Goal: Task Accomplishment & Management: Use online tool/utility

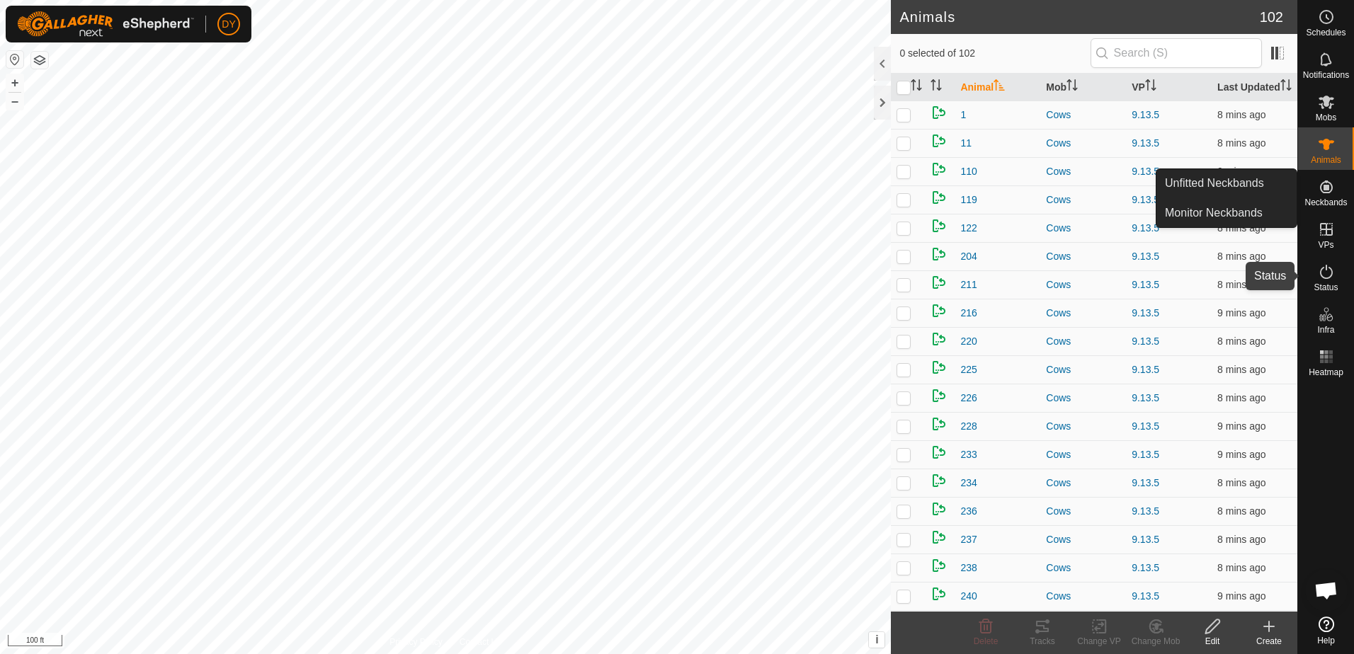
click at [1328, 280] on icon at bounding box center [1326, 271] width 17 height 17
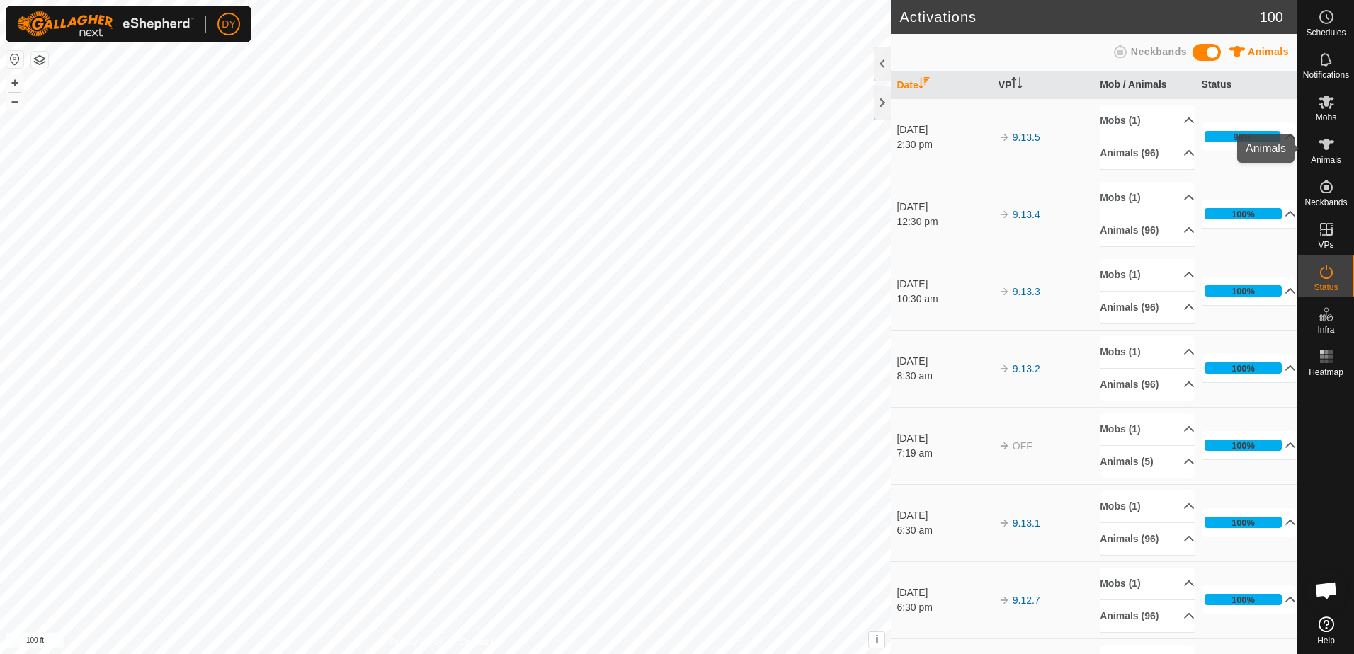
click at [1332, 148] on icon at bounding box center [1326, 144] width 17 height 17
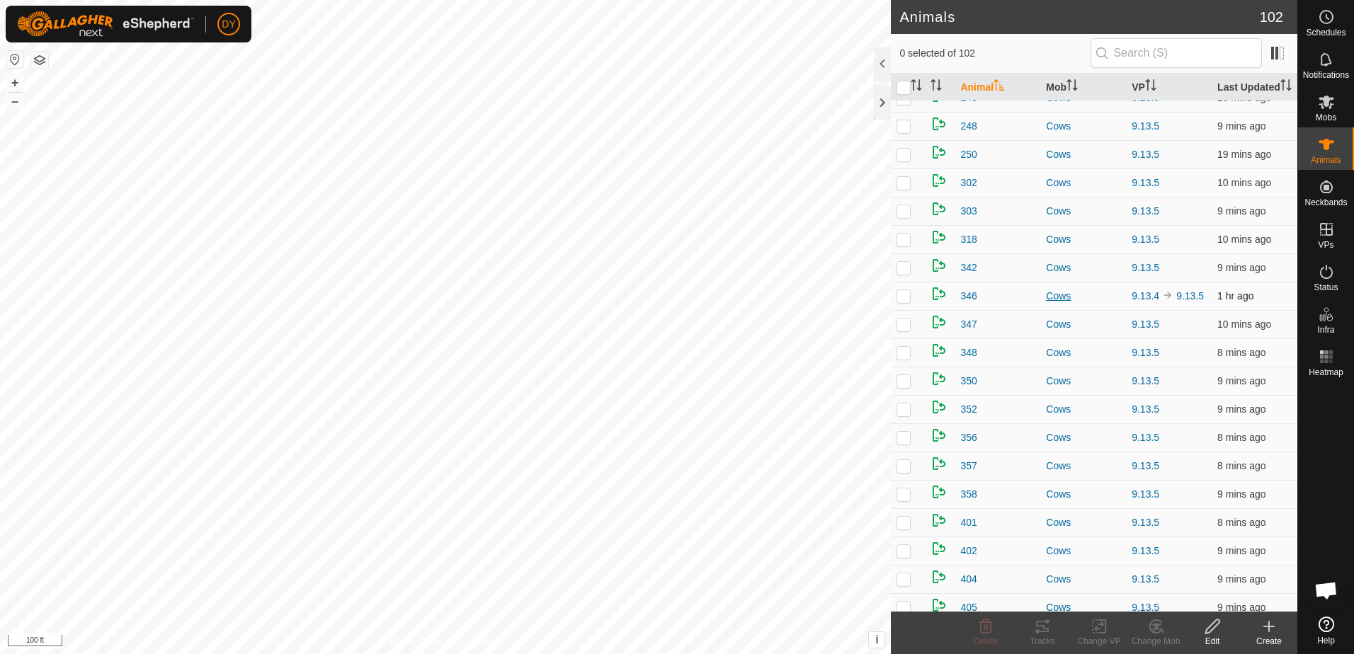
scroll to position [637, 0]
click at [1279, 51] on span at bounding box center [1277, 53] width 23 height 23
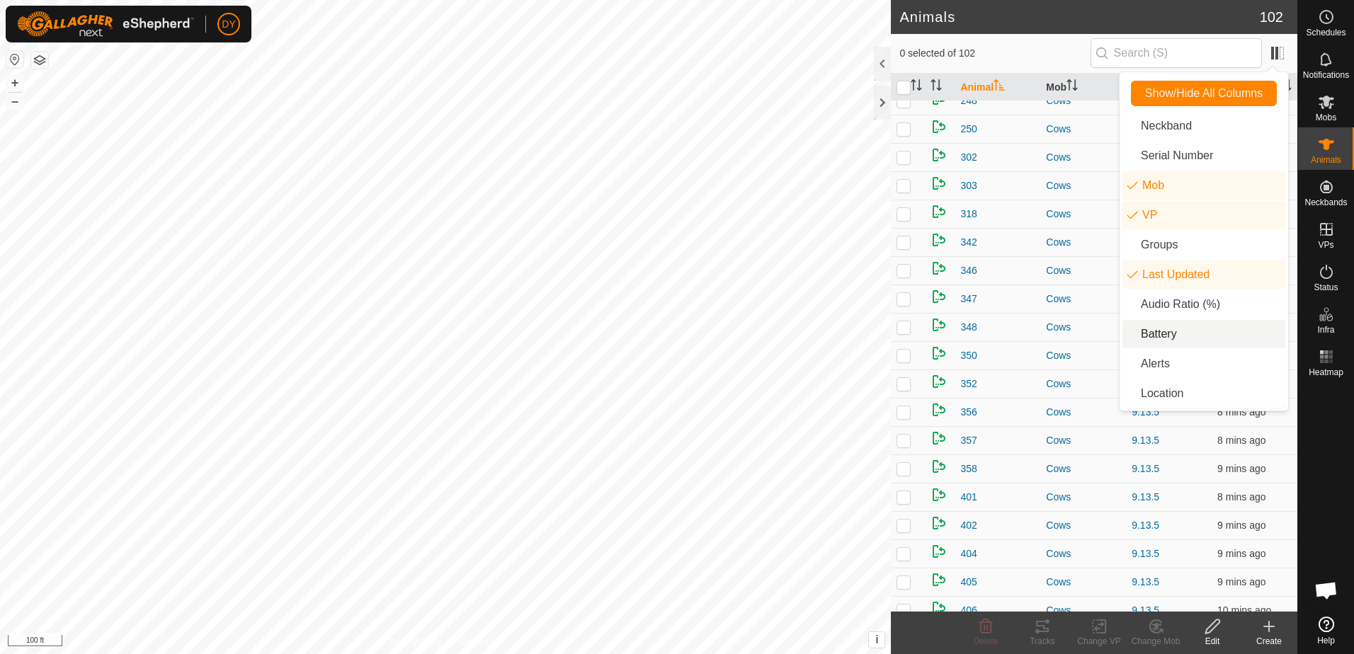
click at [1174, 334] on li "Battery" at bounding box center [1203, 334] width 163 height 28
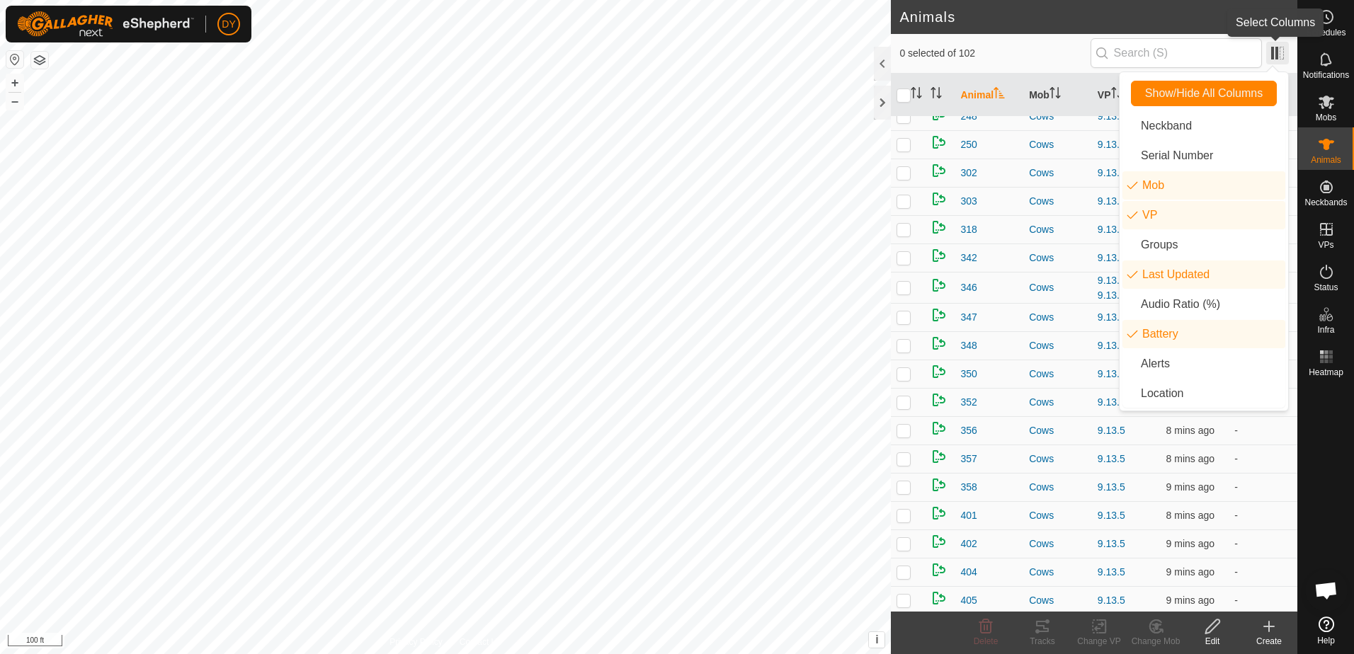
click at [1273, 57] on span at bounding box center [1277, 53] width 23 height 23
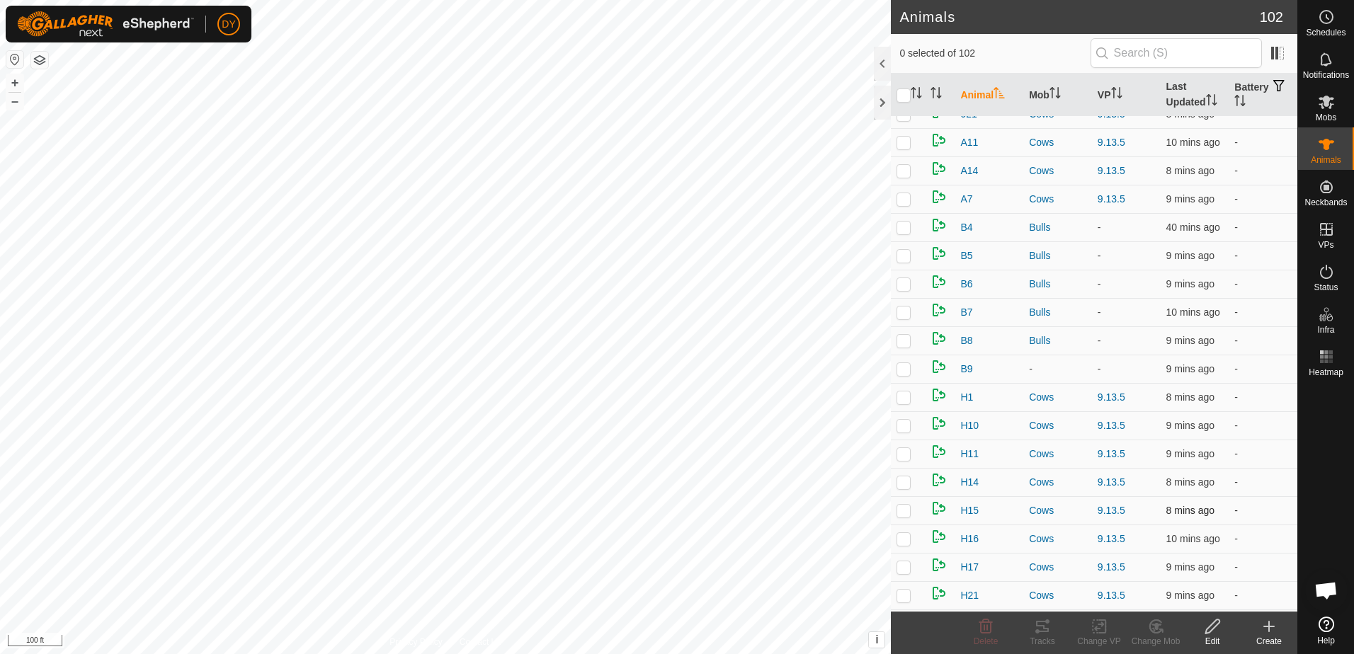
scroll to position [2113, 0]
click at [884, 98] on div at bounding box center [882, 103] width 17 height 34
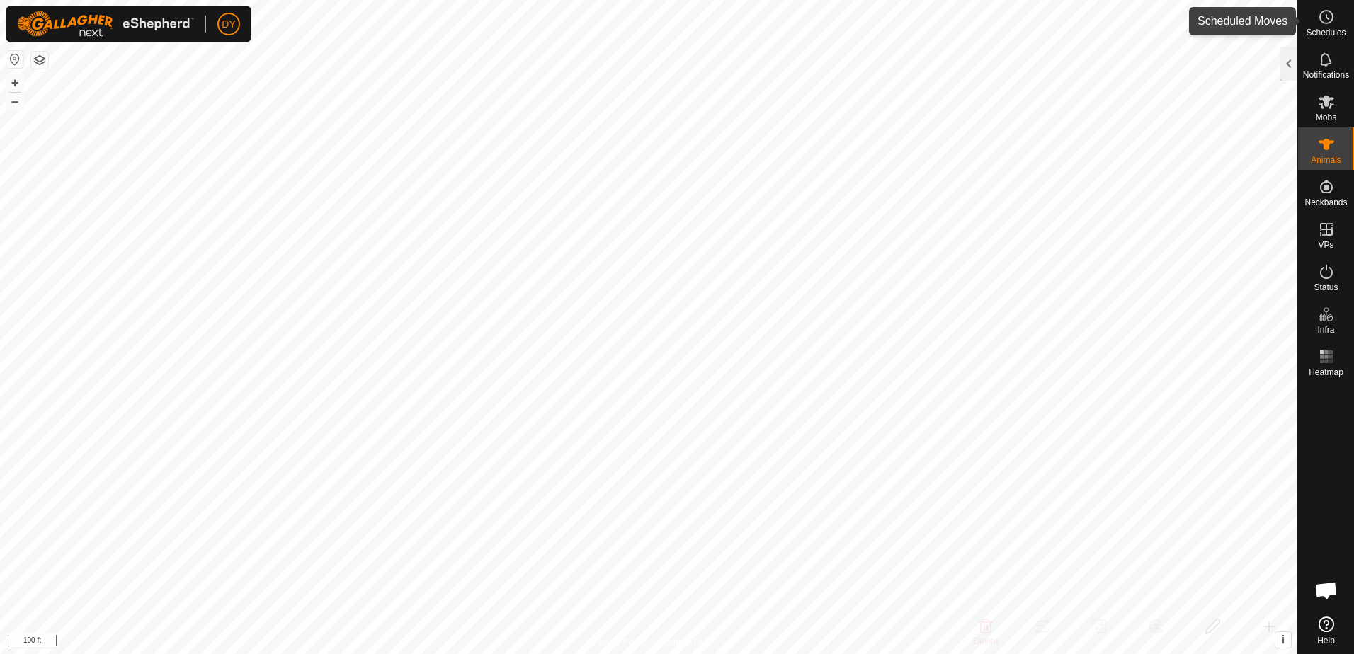
click at [1328, 24] on icon at bounding box center [1326, 16] width 17 height 17
click at [1284, 62] on div at bounding box center [1288, 64] width 17 height 34
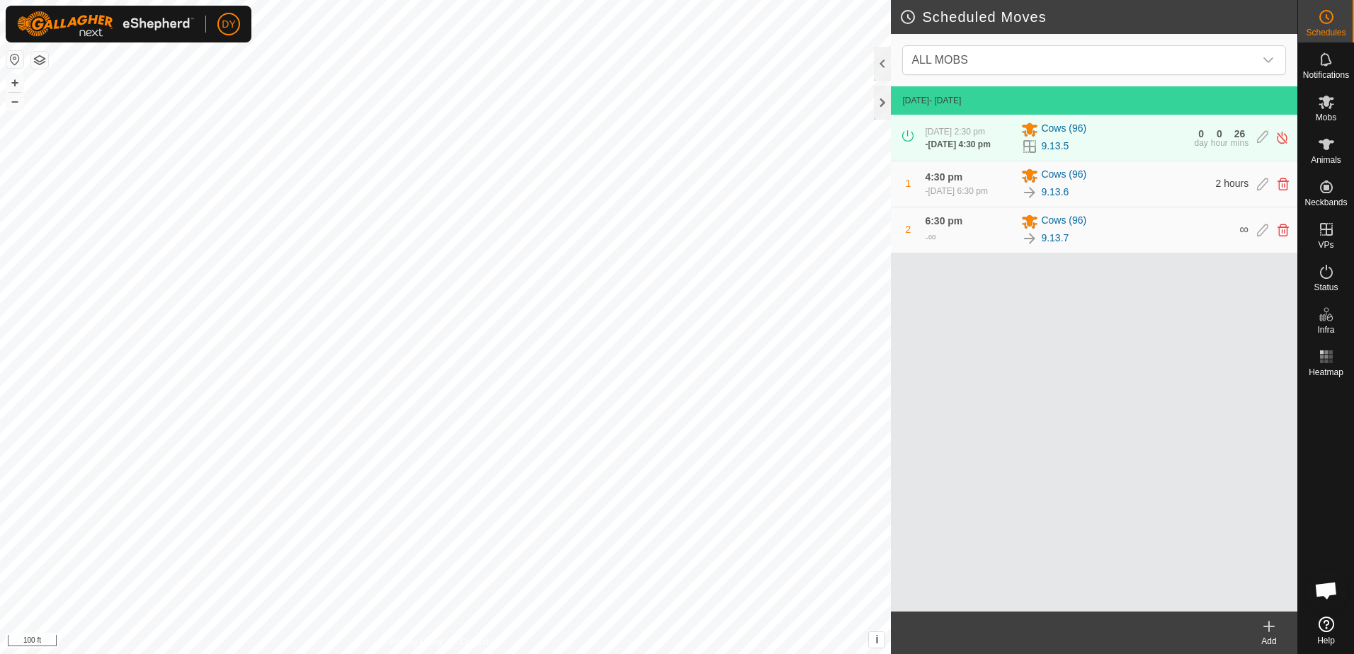
click at [1264, 629] on icon at bounding box center [1268, 626] width 17 height 17
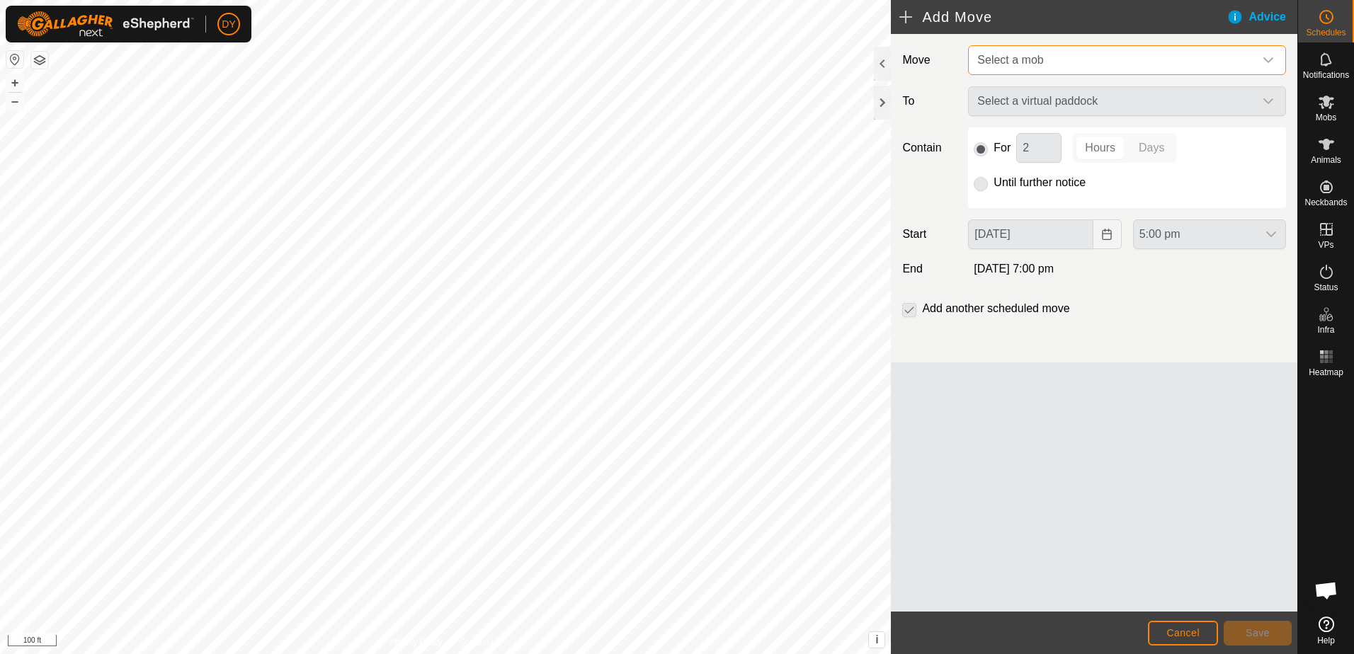
click at [1029, 67] on span "Select a mob" at bounding box center [1112, 60] width 282 height 28
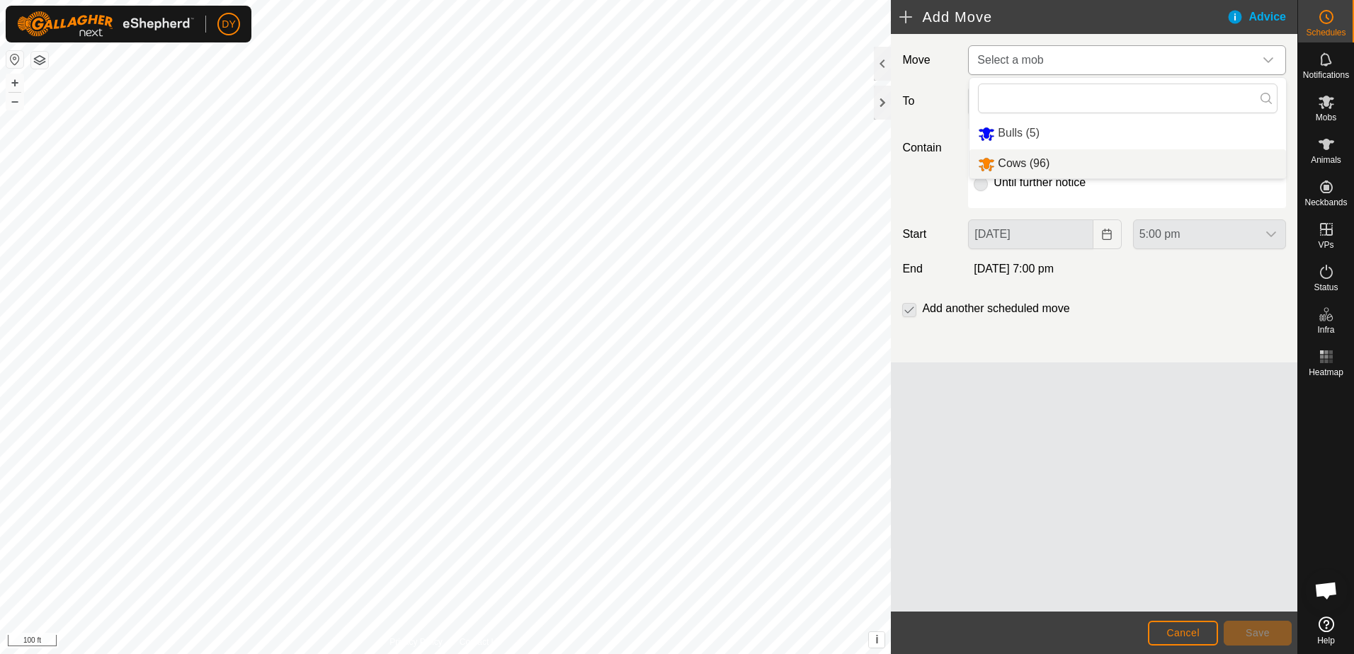
click at [1023, 160] on li "Cows (96)" at bounding box center [1127, 163] width 316 height 29
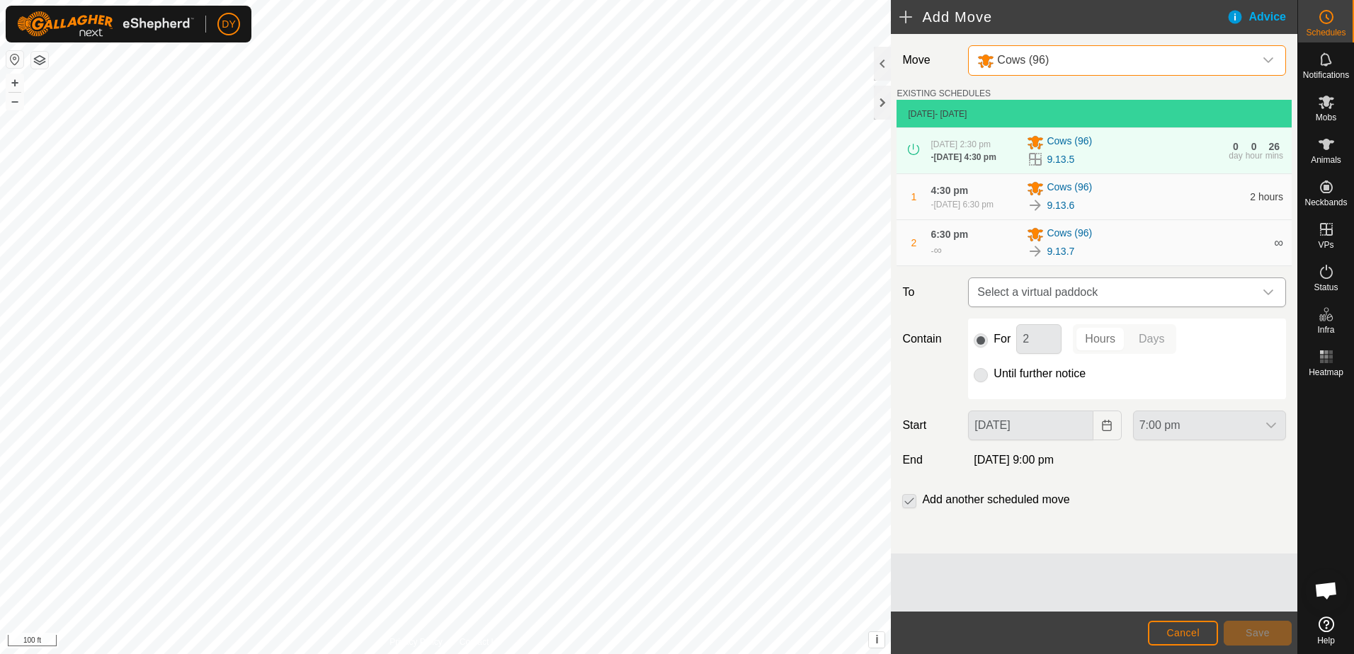
click at [1070, 299] on span "Select a virtual paddock" at bounding box center [1112, 292] width 282 height 28
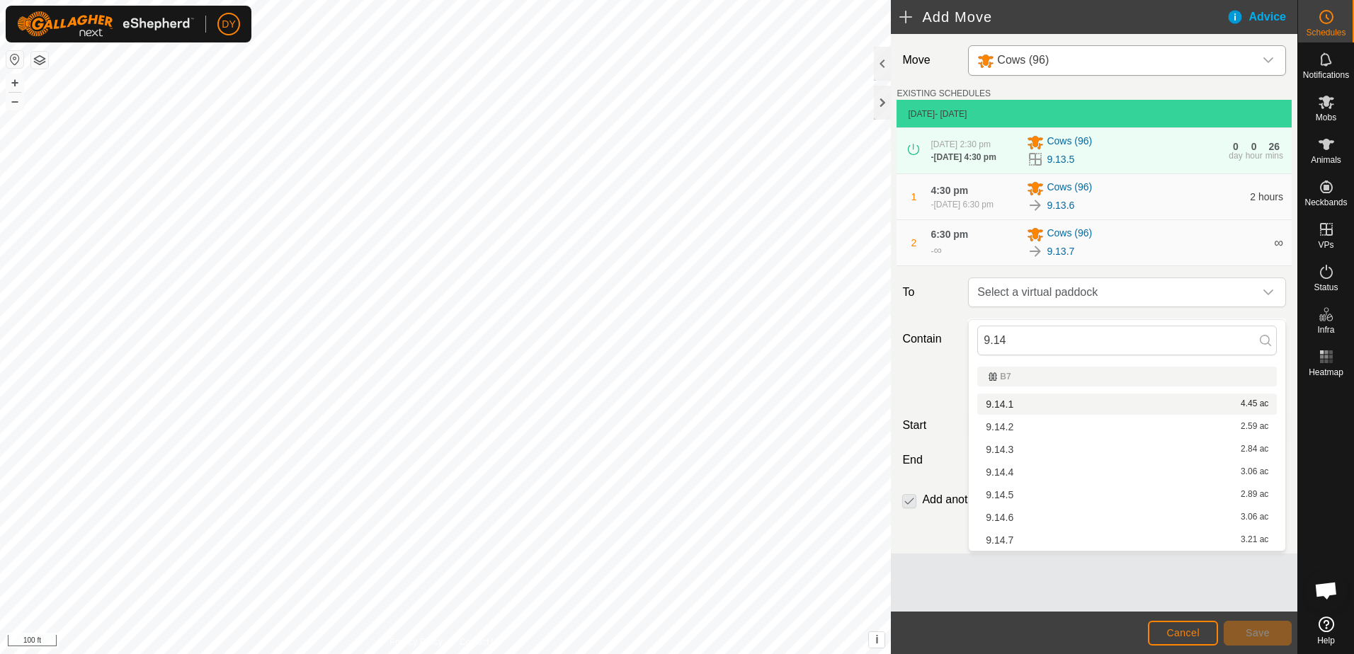
type input "9.14"
click at [1000, 401] on li "9.14.1 4.45 ac" at bounding box center [1126, 404] width 299 height 21
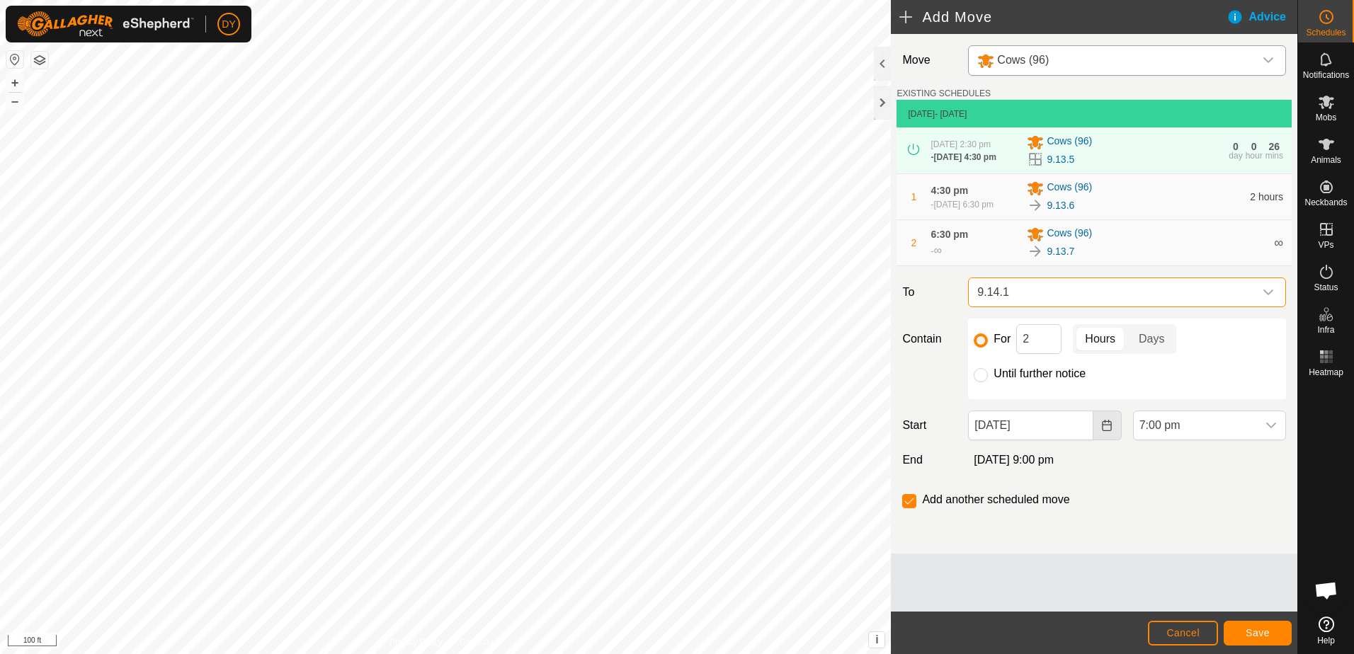
click at [1100, 433] on button "Choose Date" at bounding box center [1107, 426] width 28 height 30
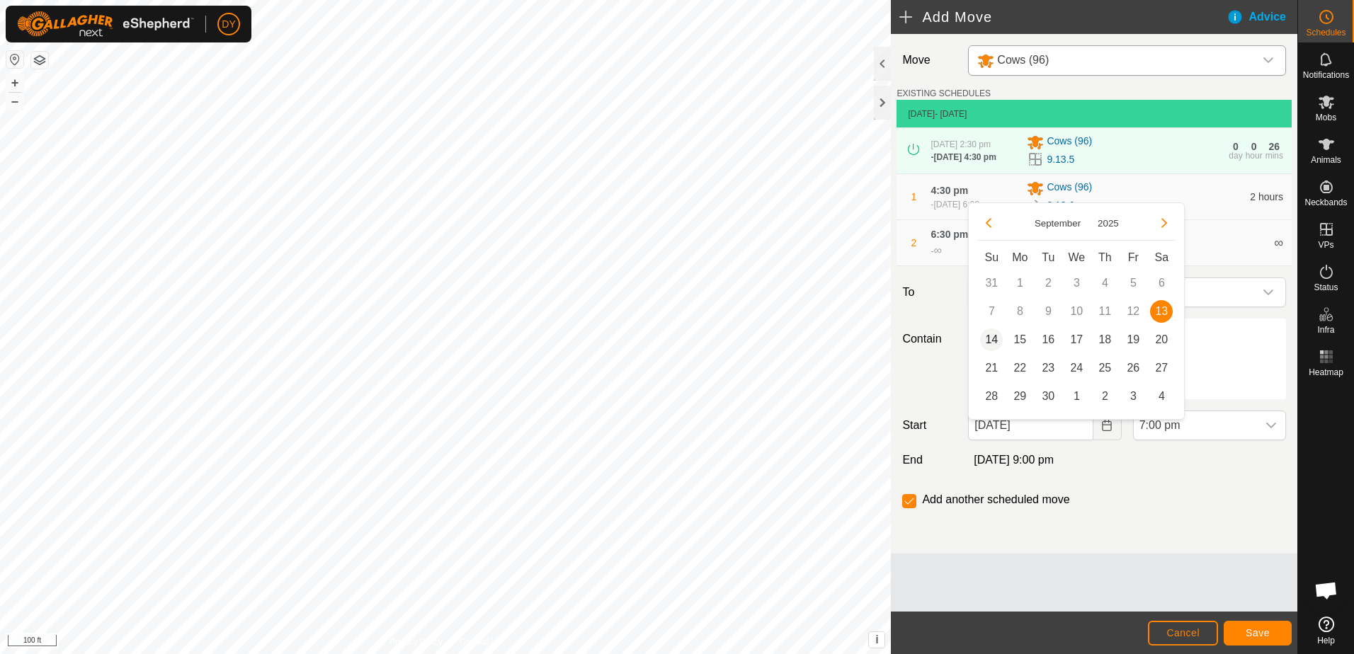
click at [995, 341] on span "14" at bounding box center [991, 339] width 23 height 23
type input "[DATE]"
click at [1269, 431] on icon "dropdown trigger" at bounding box center [1270, 425] width 11 height 11
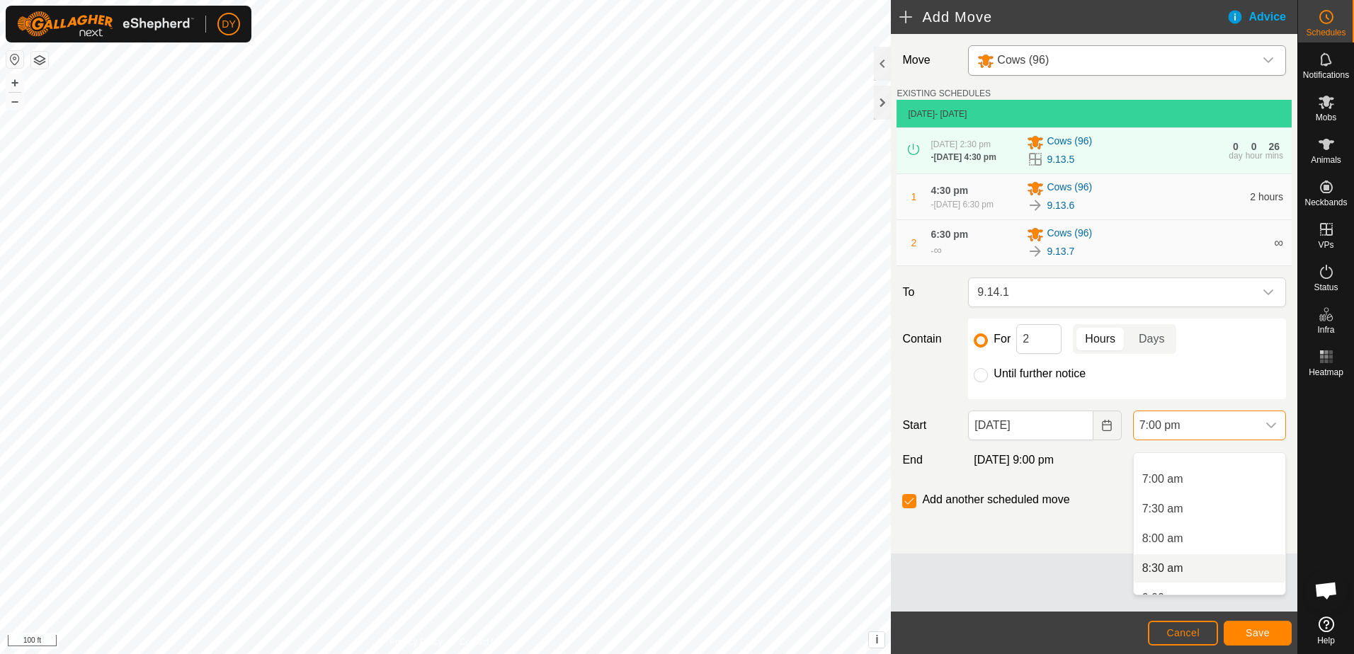
scroll to position [379, 0]
click at [1169, 471] on li "6:30 am" at bounding box center [1209, 474] width 152 height 28
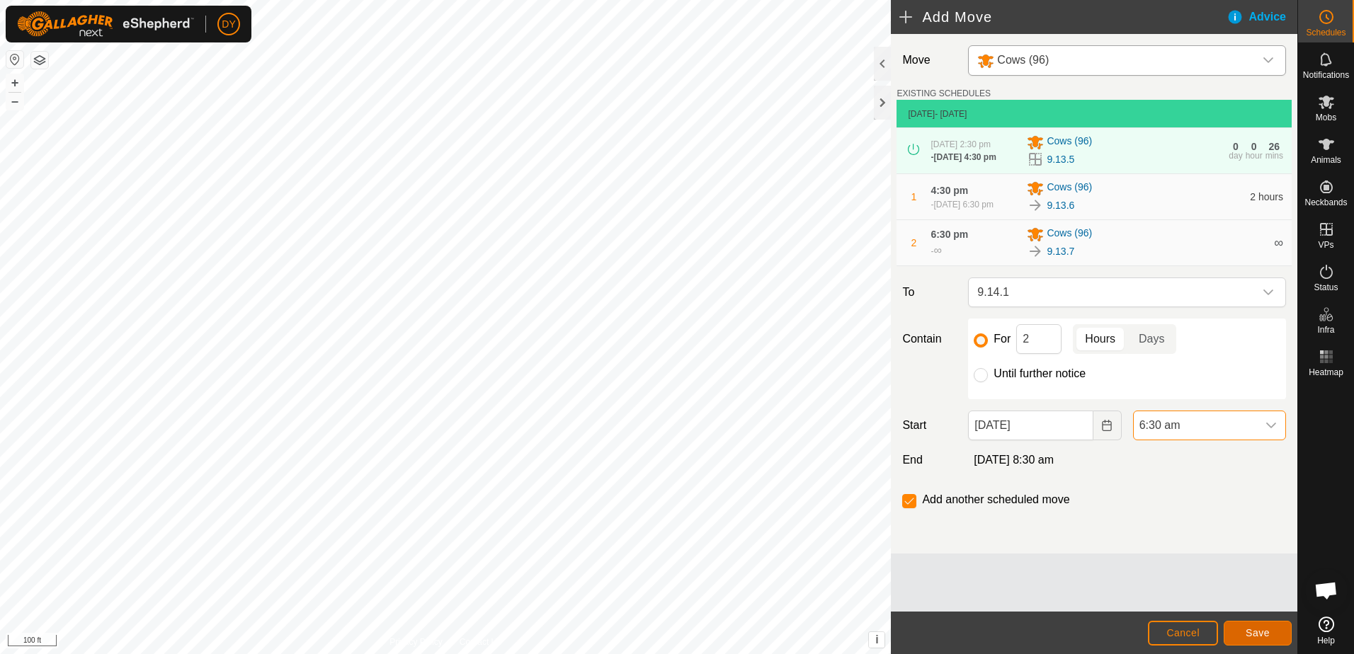
click at [1235, 629] on button "Save" at bounding box center [1257, 633] width 68 height 25
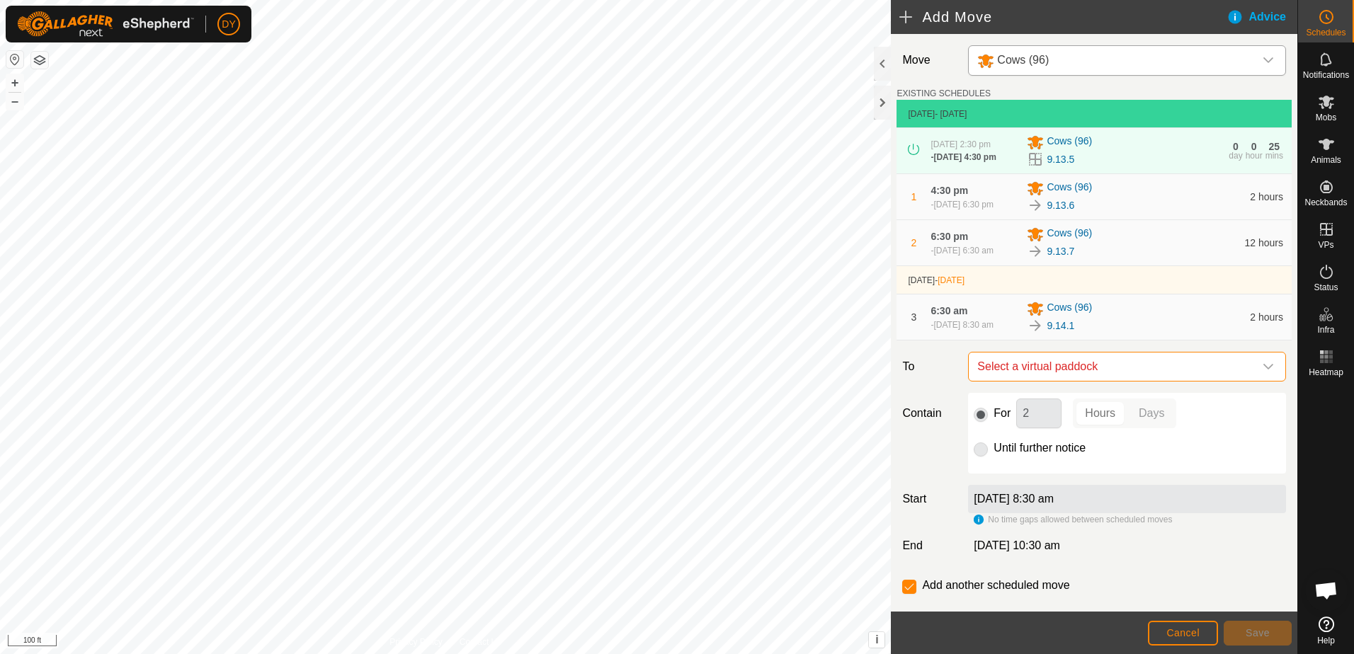
click at [1018, 381] on span "Select a virtual paddock" at bounding box center [1112, 367] width 282 height 28
type input "9.14.2"
click at [993, 485] on li "9.14.2 2.59 ac" at bounding box center [1121, 491] width 290 height 21
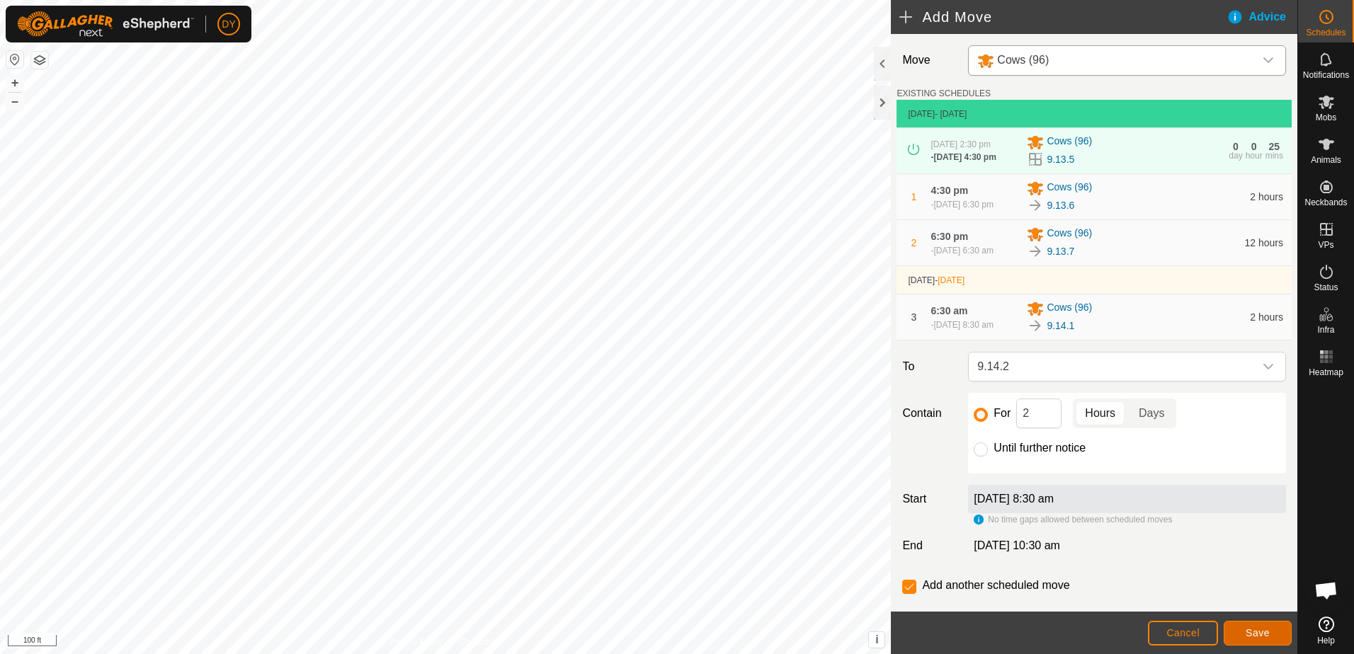
click at [1254, 630] on span "Save" at bounding box center [1257, 632] width 24 height 11
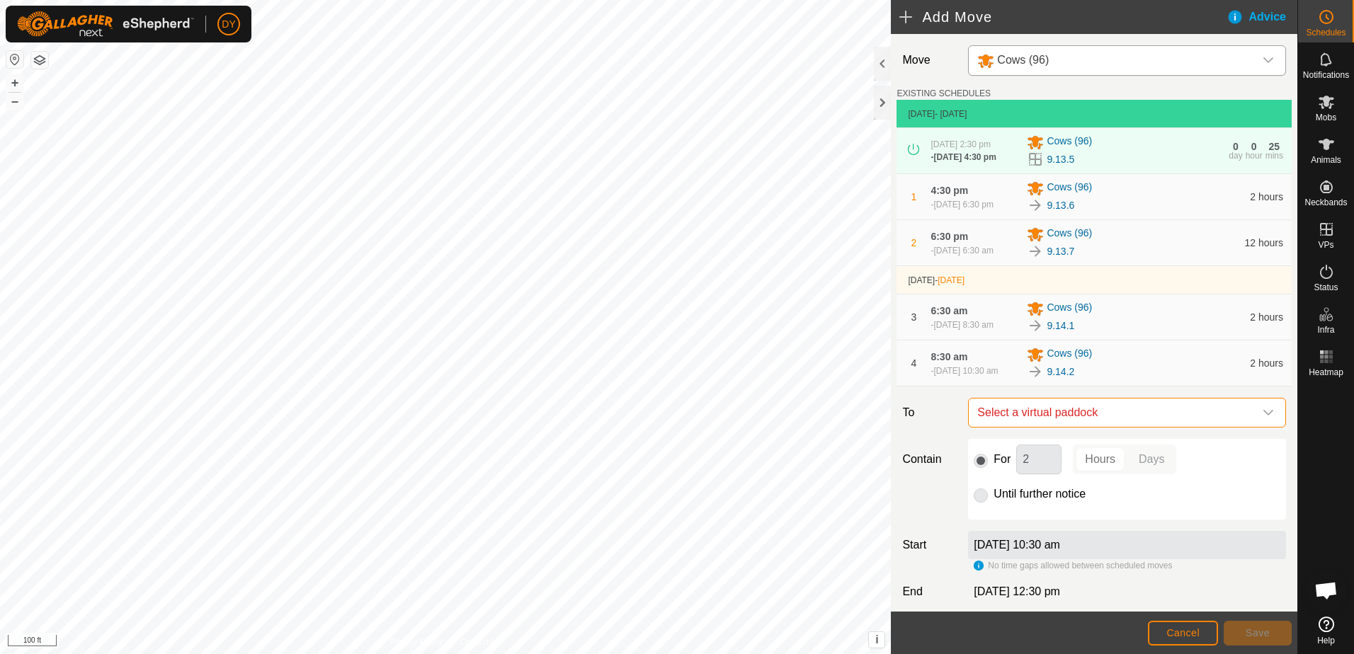
click at [1139, 427] on span "Select a virtual paddock" at bounding box center [1112, 413] width 282 height 28
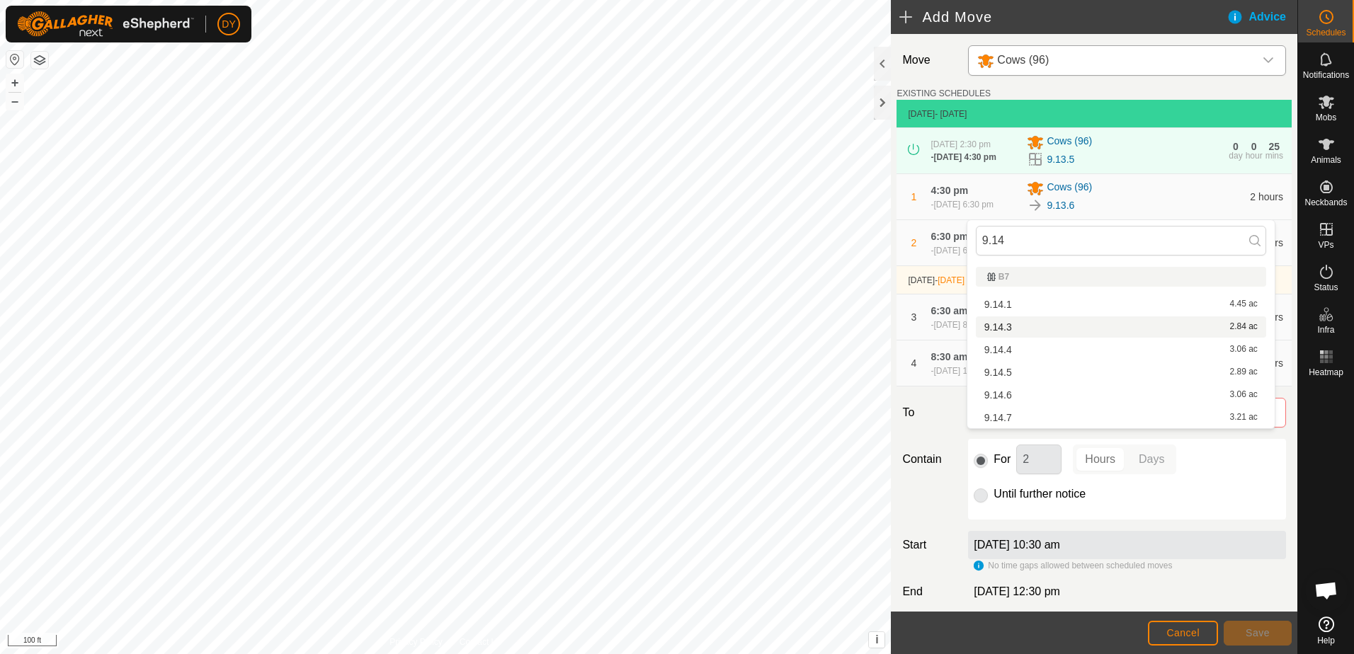
type input "9.14"
click at [1007, 325] on li "9.14.3 2.84 ac" at bounding box center [1121, 326] width 290 height 21
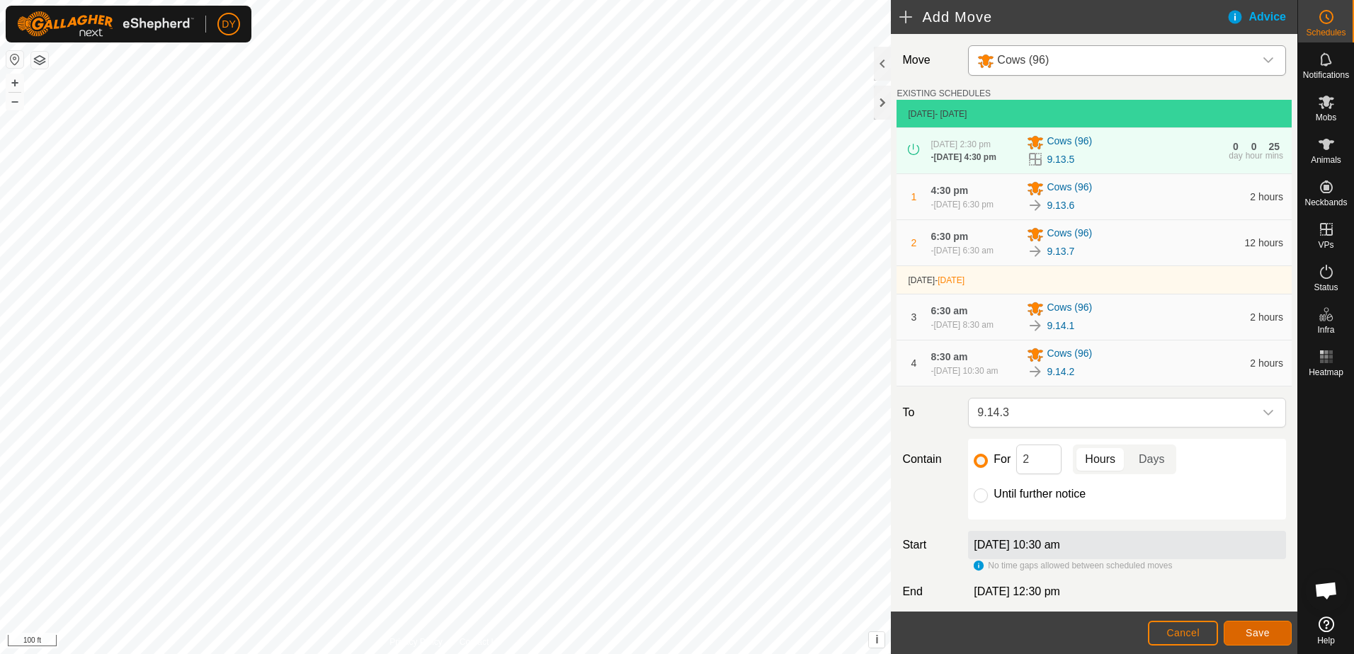
click at [1265, 637] on span "Save" at bounding box center [1257, 632] width 24 height 11
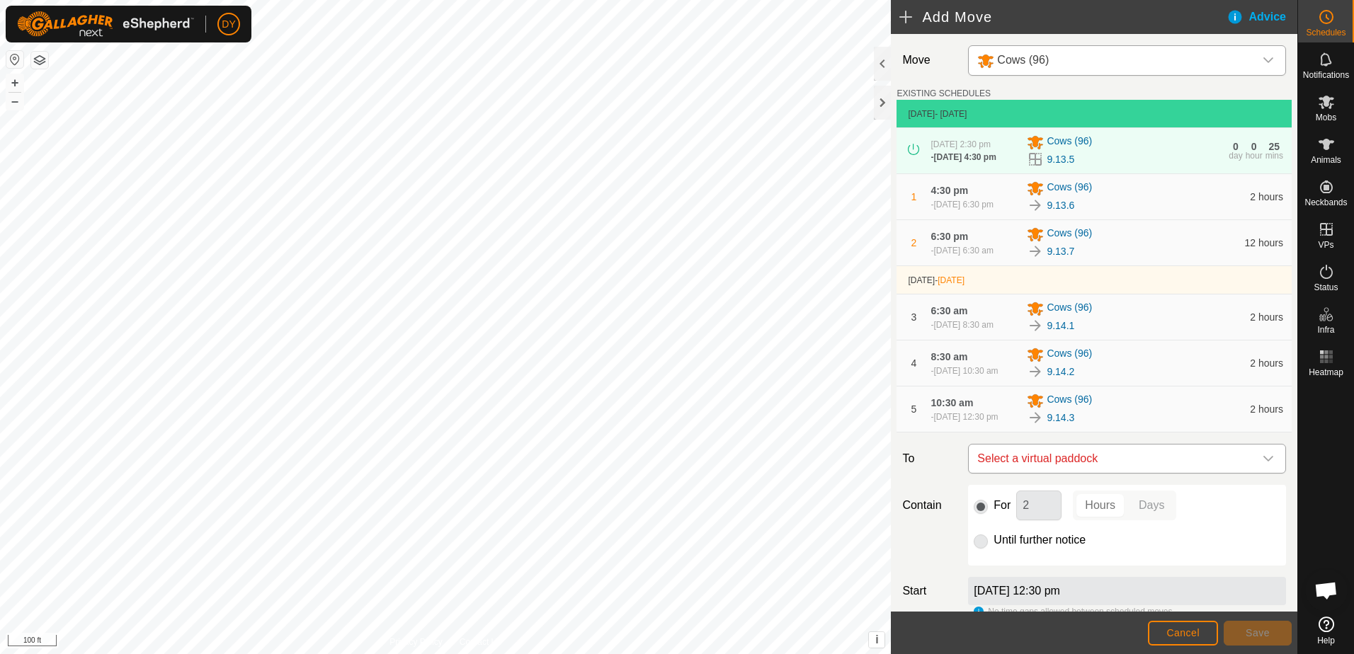
click at [1012, 473] on span "Select a virtual paddock" at bounding box center [1112, 459] width 282 height 28
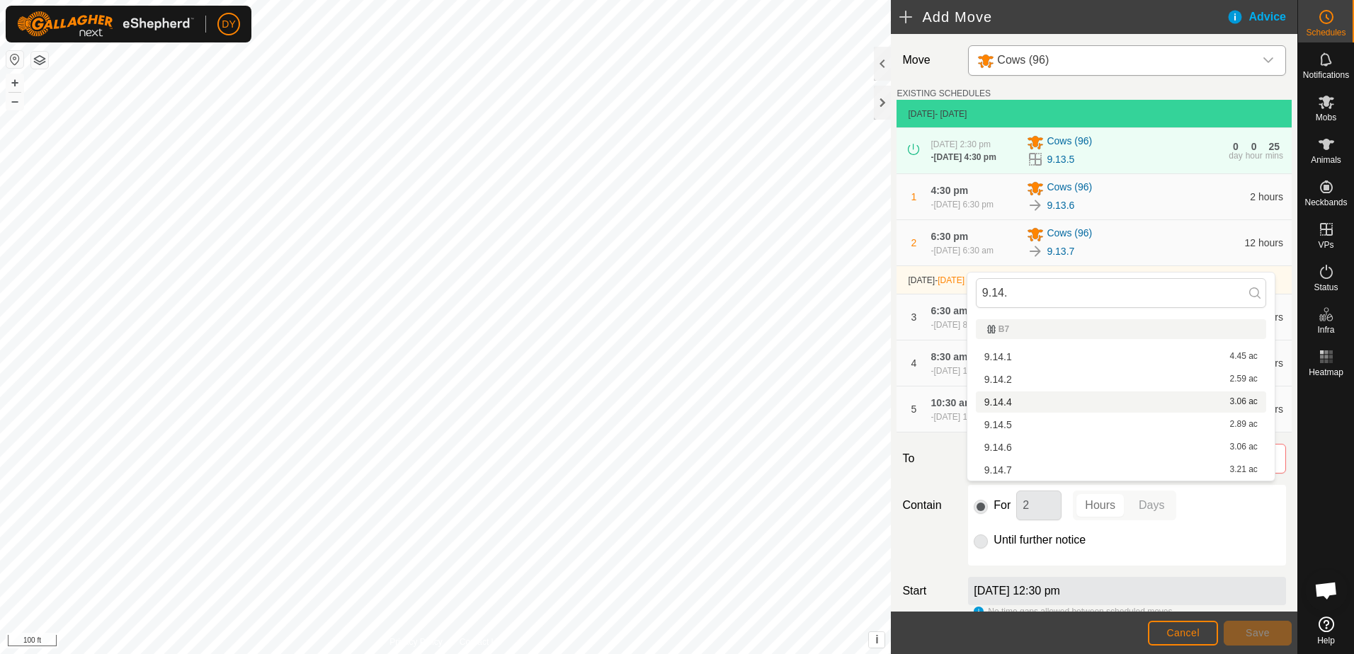
type input "9.14."
click at [1017, 401] on li "9.14.4 3.06 ac" at bounding box center [1121, 401] width 290 height 21
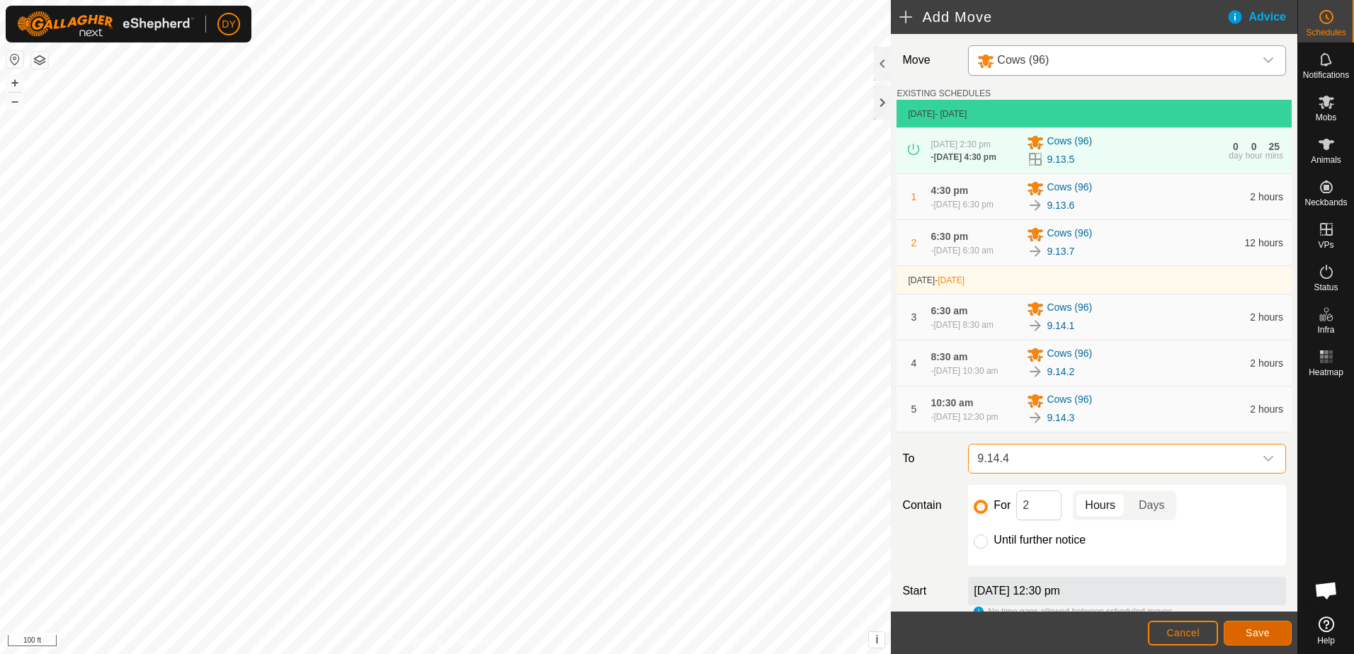
click at [1242, 636] on button "Save" at bounding box center [1257, 633] width 68 height 25
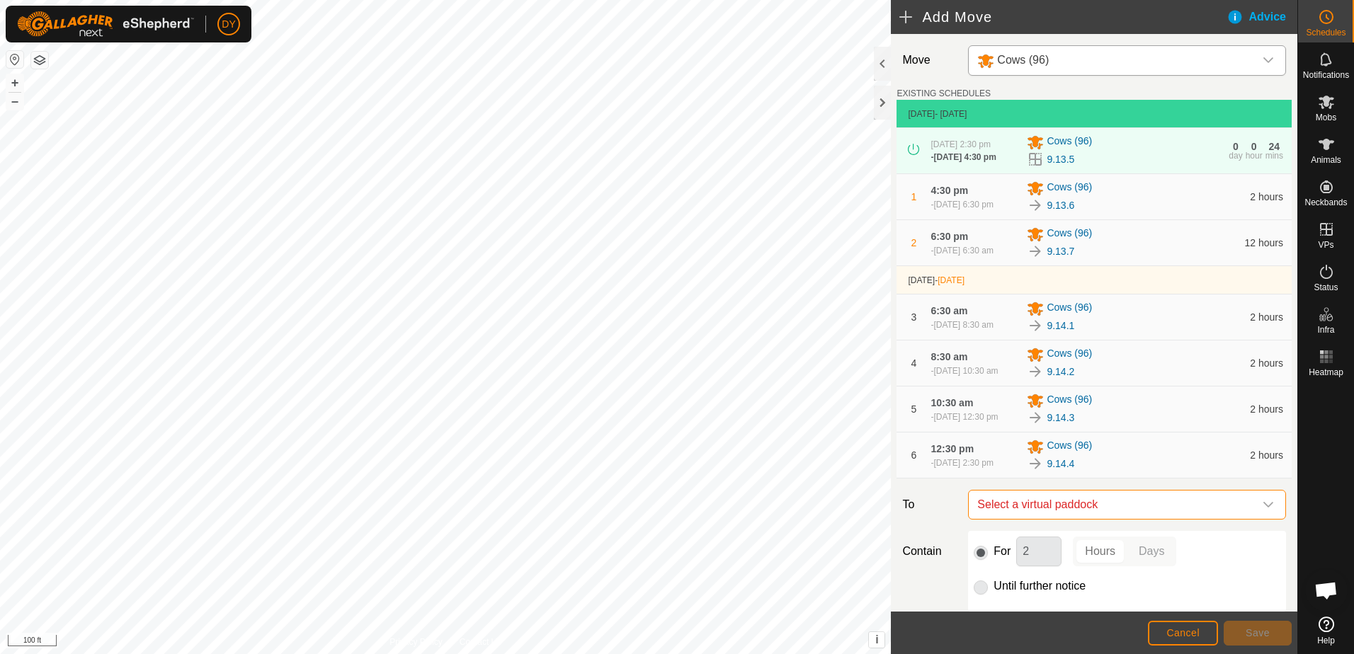
click at [1070, 519] on span "Select a virtual paddock" at bounding box center [1112, 505] width 282 height 28
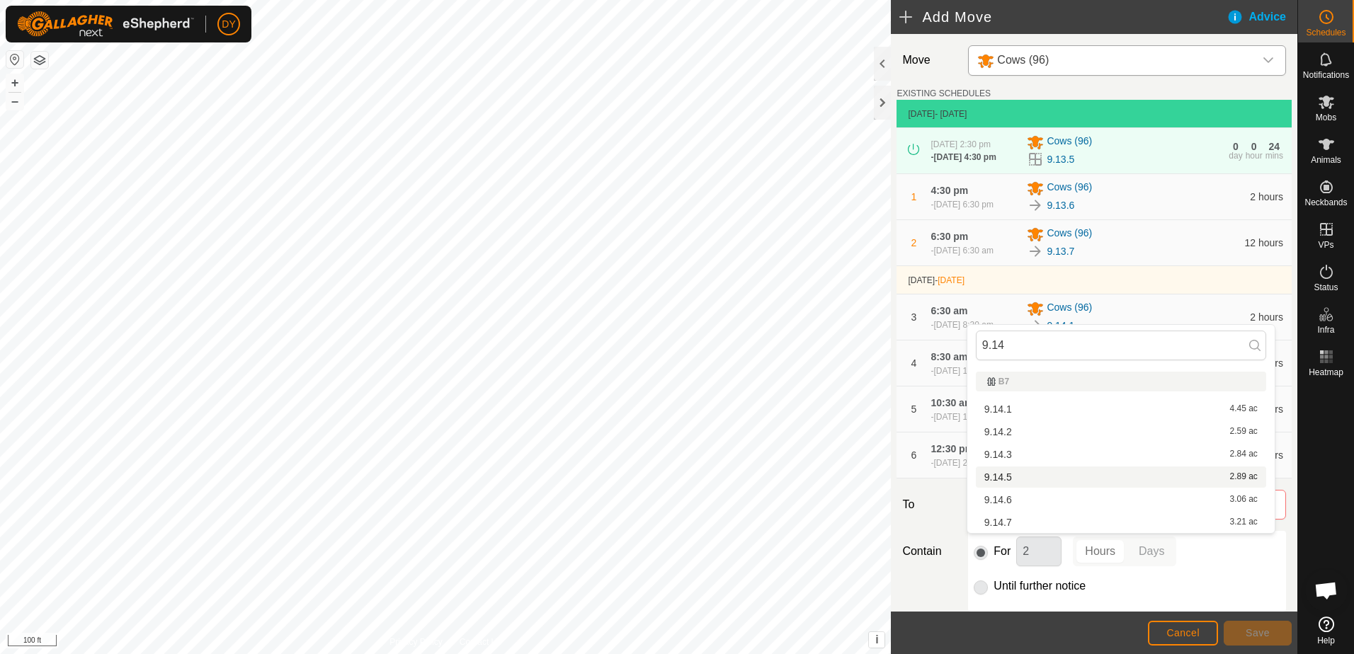
type input "9.14"
click at [1012, 475] on li "9.14.5 2.89 ac" at bounding box center [1121, 477] width 290 height 21
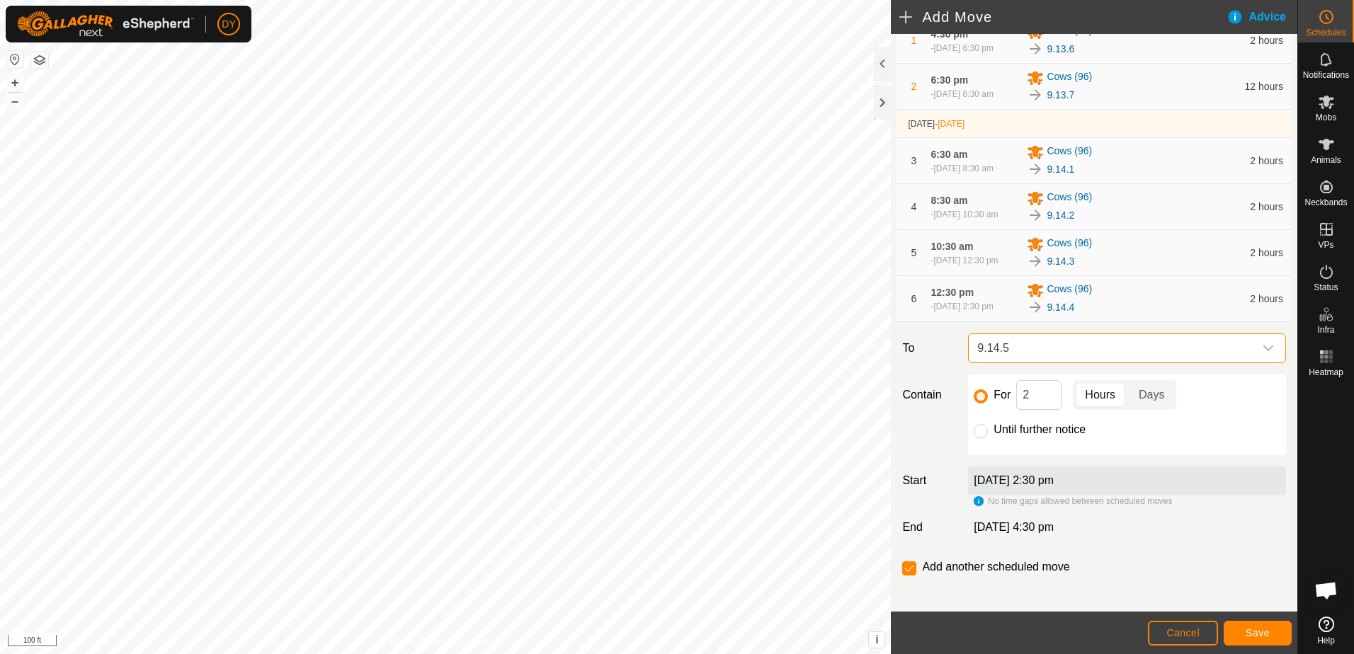
scroll to position [208, 0]
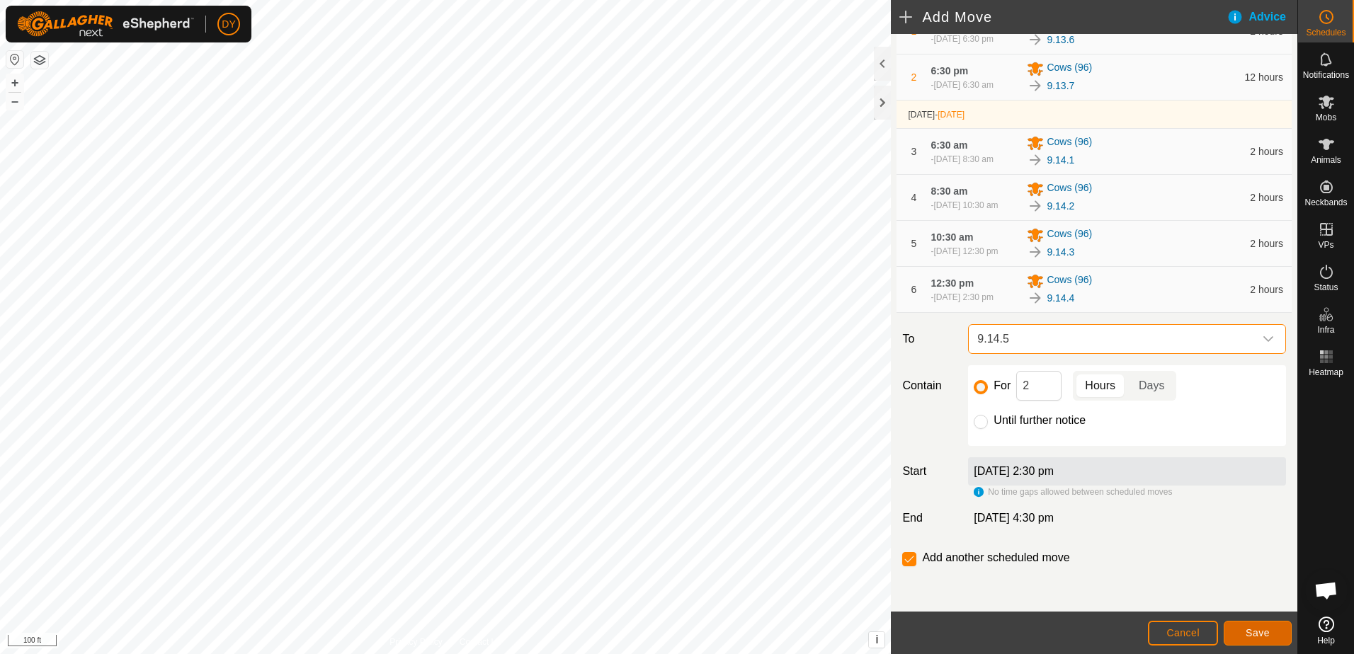
click at [1250, 636] on span "Save" at bounding box center [1257, 632] width 24 height 11
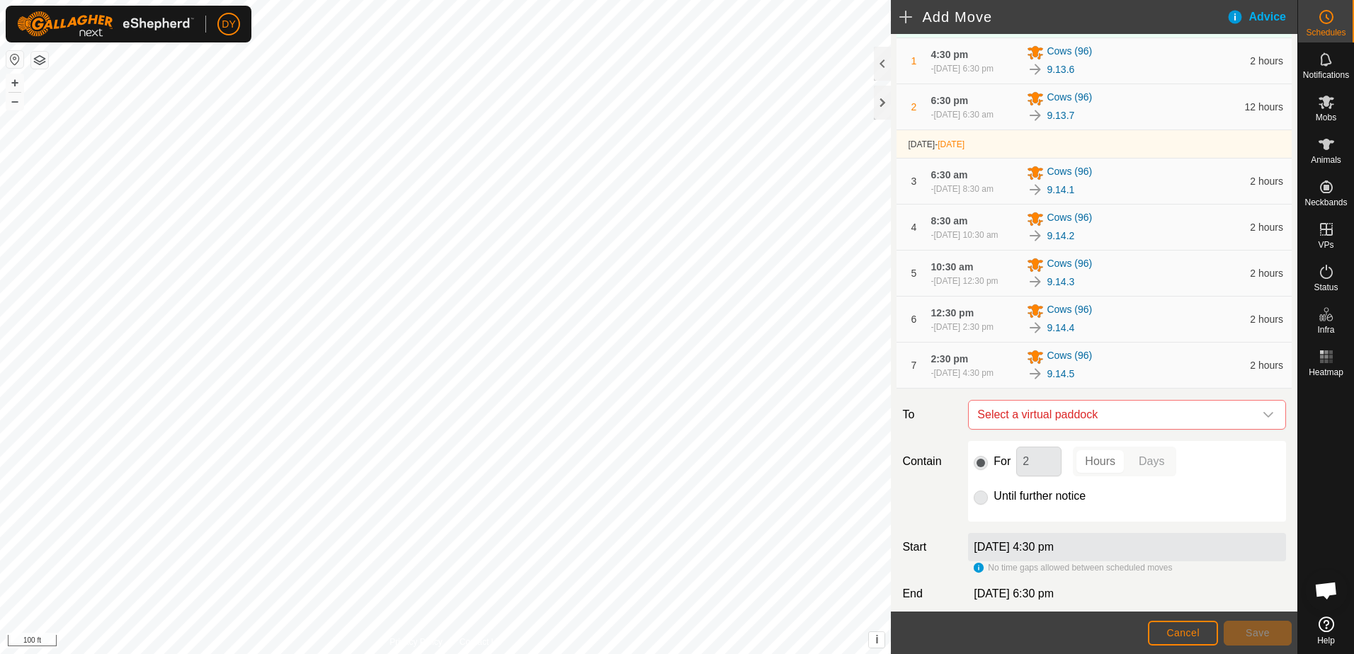
scroll to position [212, 0]
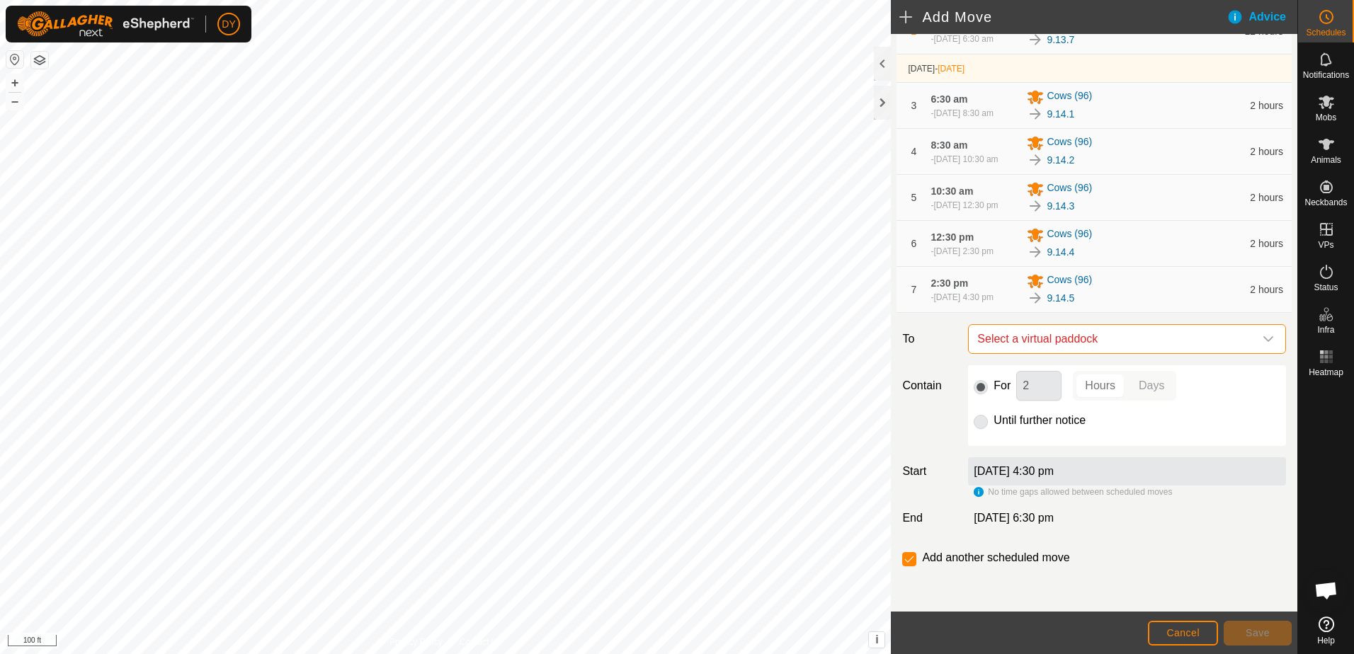
click at [1086, 353] on span "Select a virtual paddock" at bounding box center [1112, 339] width 282 height 28
type input "9.14.6"
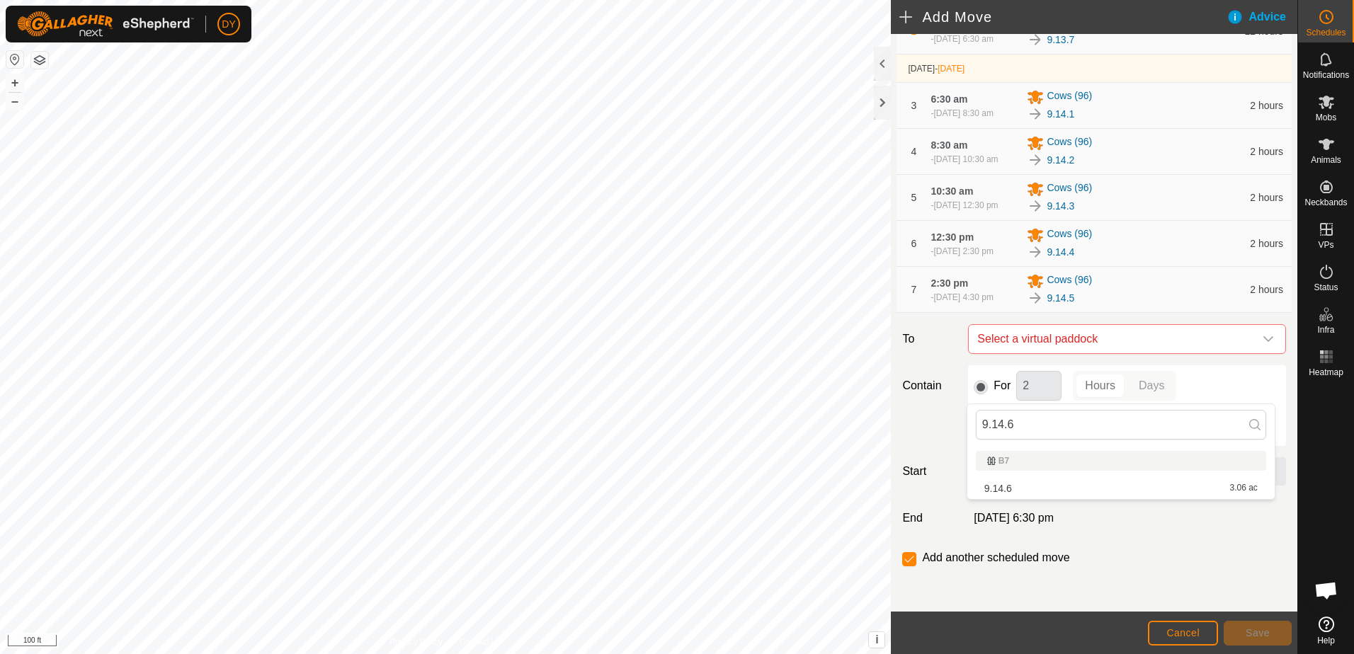
click at [1003, 487] on li "9.14.6 3.06 ac" at bounding box center [1121, 488] width 290 height 21
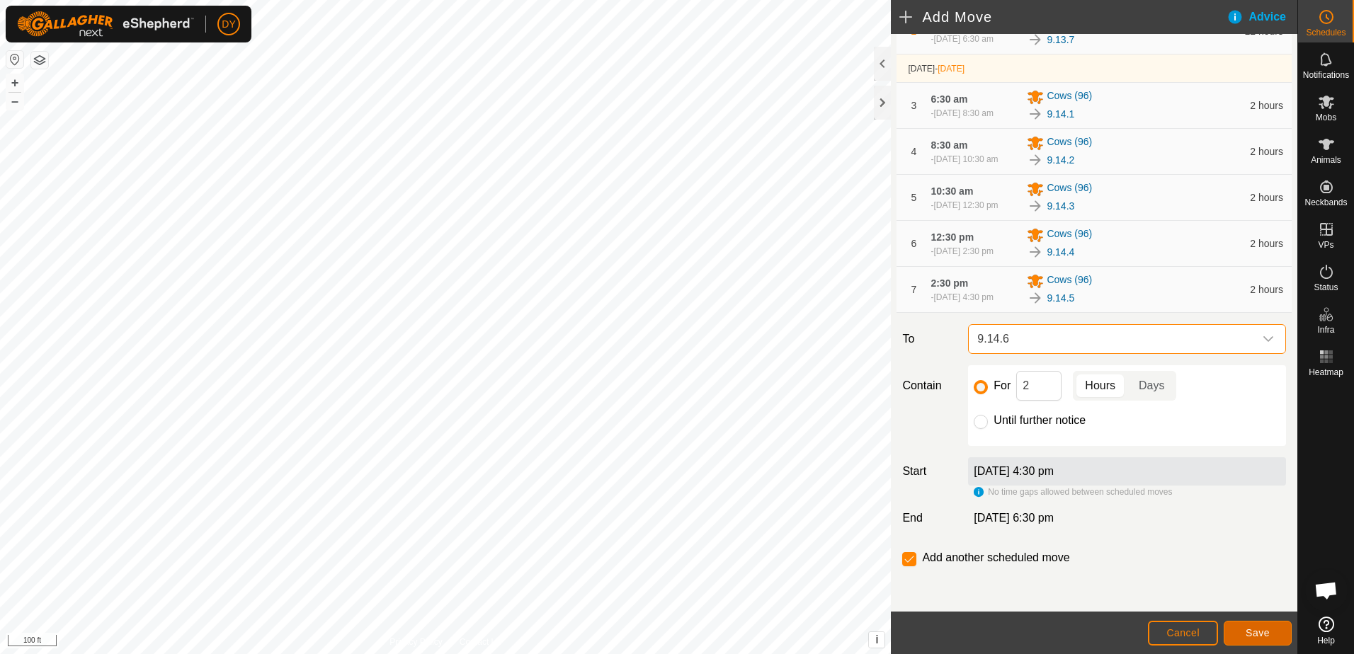
click at [1230, 631] on button "Save" at bounding box center [1257, 633] width 68 height 25
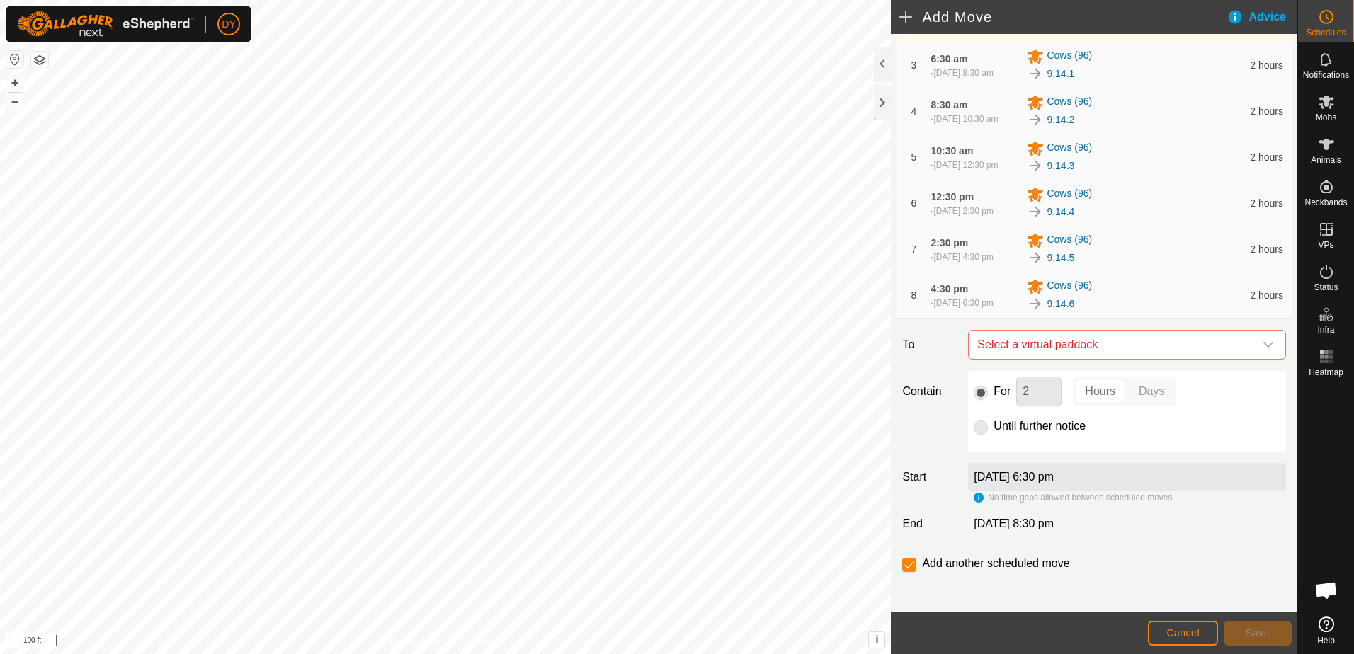
scroll to position [283, 0]
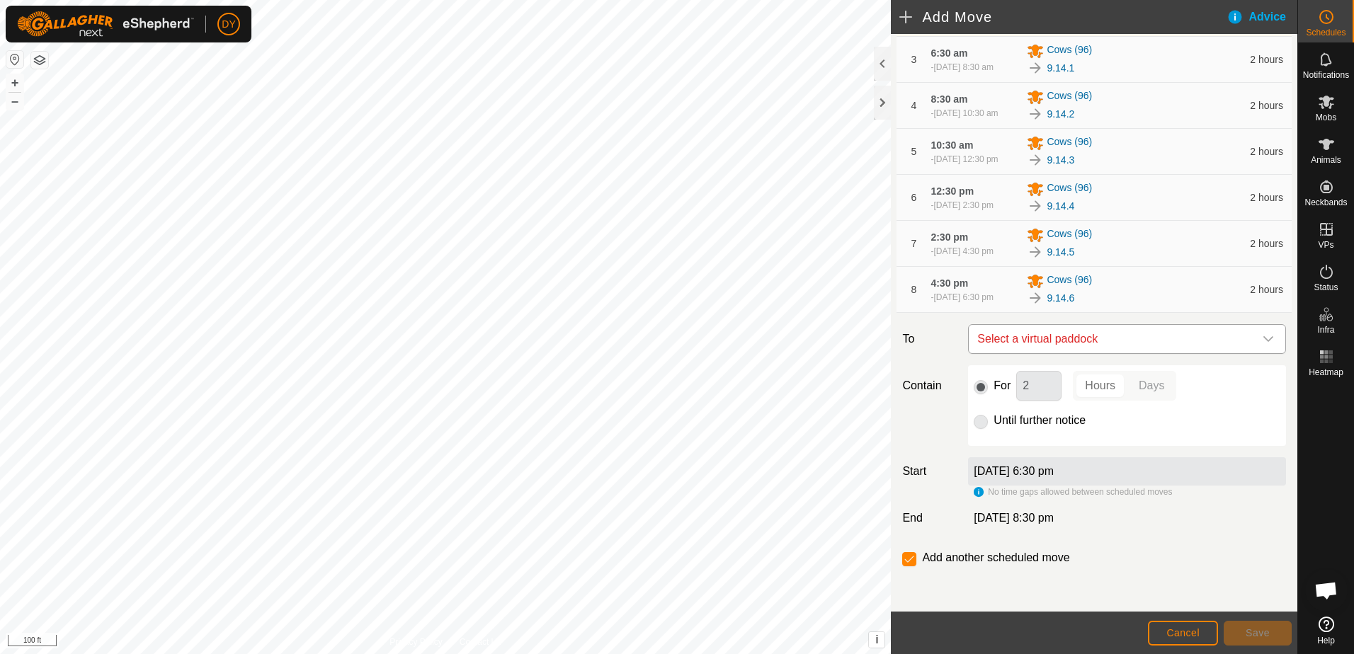
click at [1071, 353] on span "Select a virtual paddock" at bounding box center [1112, 339] width 282 height 28
type input "9.14.7"
click at [988, 471] on li "9.14.7 3.21 ac" at bounding box center [1121, 469] width 290 height 21
click at [978, 429] on input "Until further notice" at bounding box center [980, 422] width 14 height 14
radio input "true"
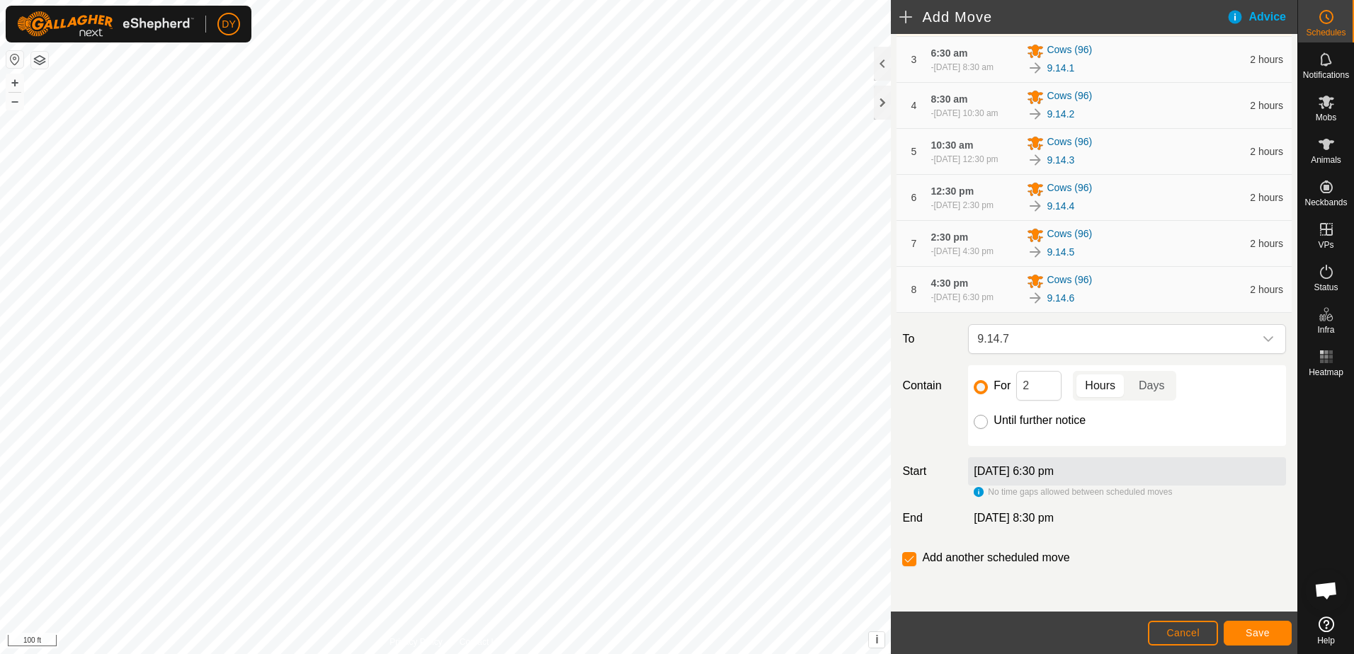
checkbox input "false"
click at [1250, 636] on span "Save" at bounding box center [1257, 632] width 24 height 11
